Goal: Book appointment/travel/reservation

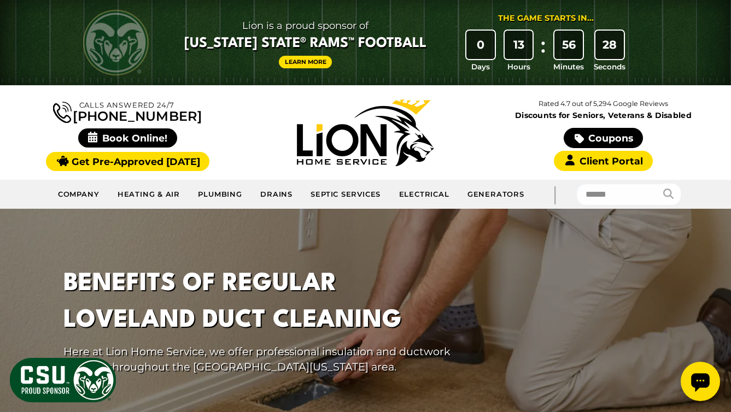
click at [138, 138] on span "Book Online!" at bounding box center [127, 137] width 99 height 19
